Goal: Go to known website: Go to known website

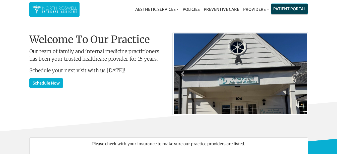
click at [285, 13] on link "Patient Portal" at bounding box center [289, 9] width 36 height 10
click at [290, 7] on link "Patient Portal" at bounding box center [289, 9] width 36 height 10
click at [293, 8] on link "Patient Portal" at bounding box center [289, 9] width 36 height 10
